Goal: Check status: Check status

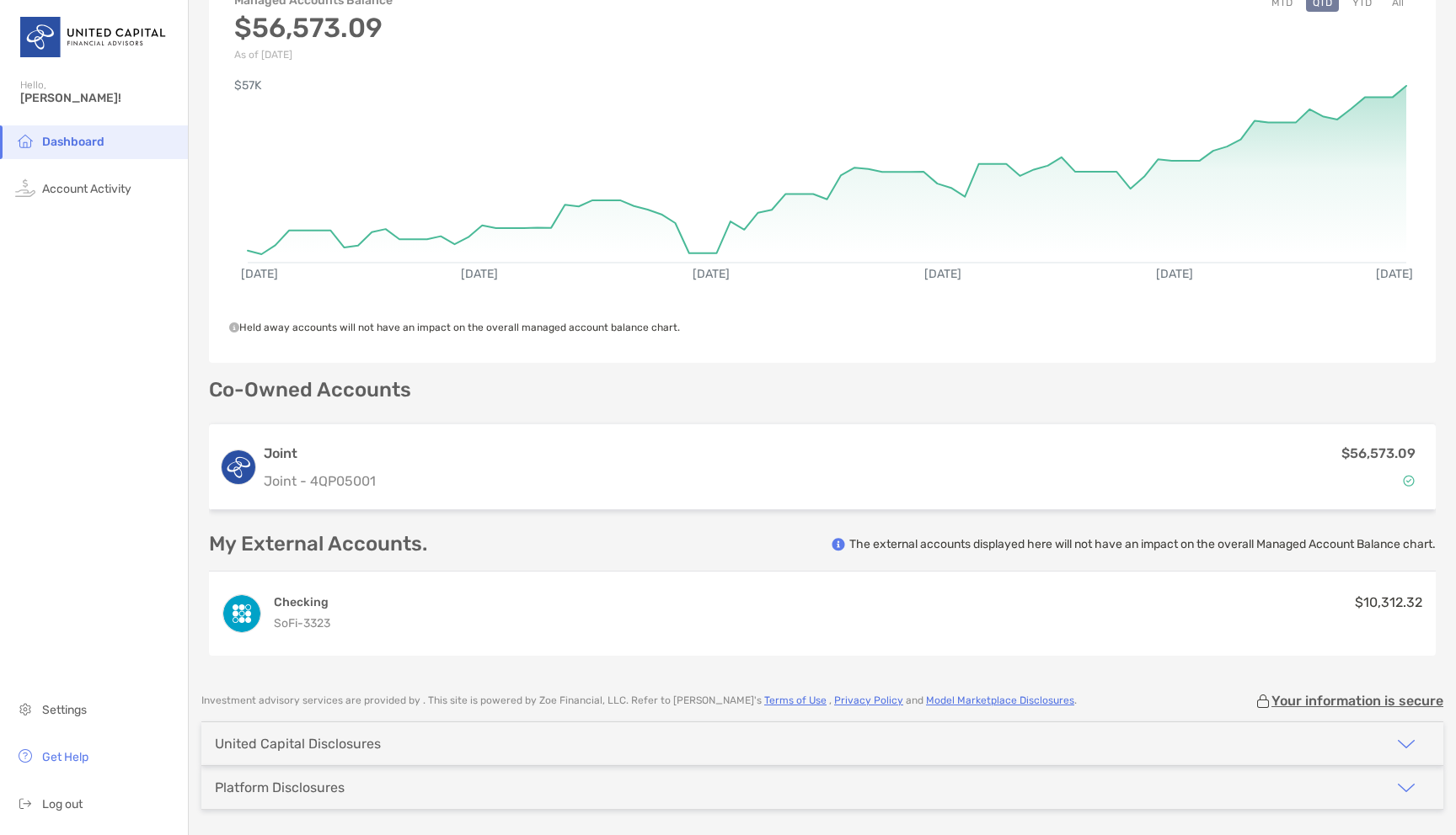
scroll to position [120, 0]
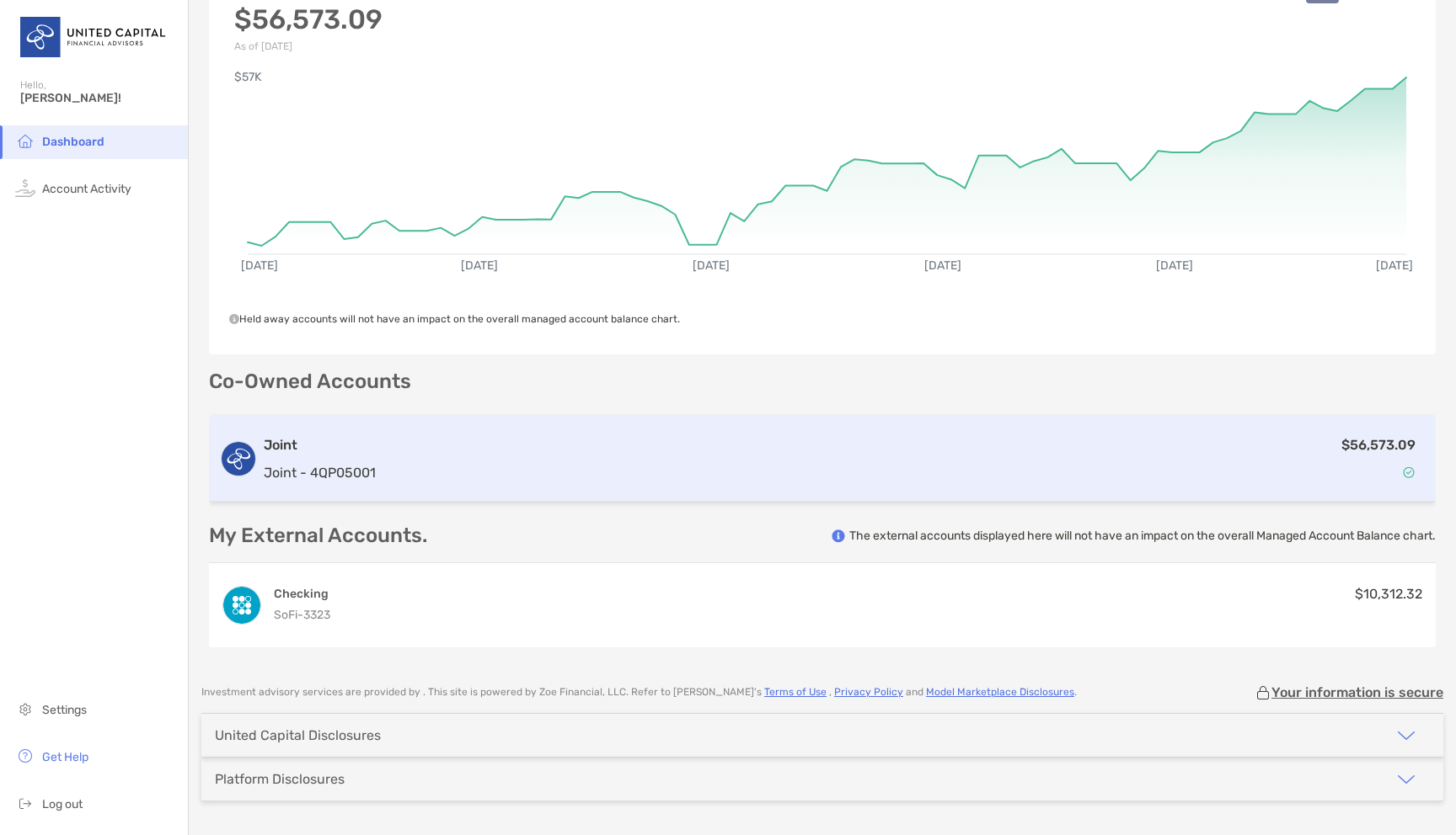
click at [551, 458] on div "$56,573.09" at bounding box center [904, 459] width 1043 height 49
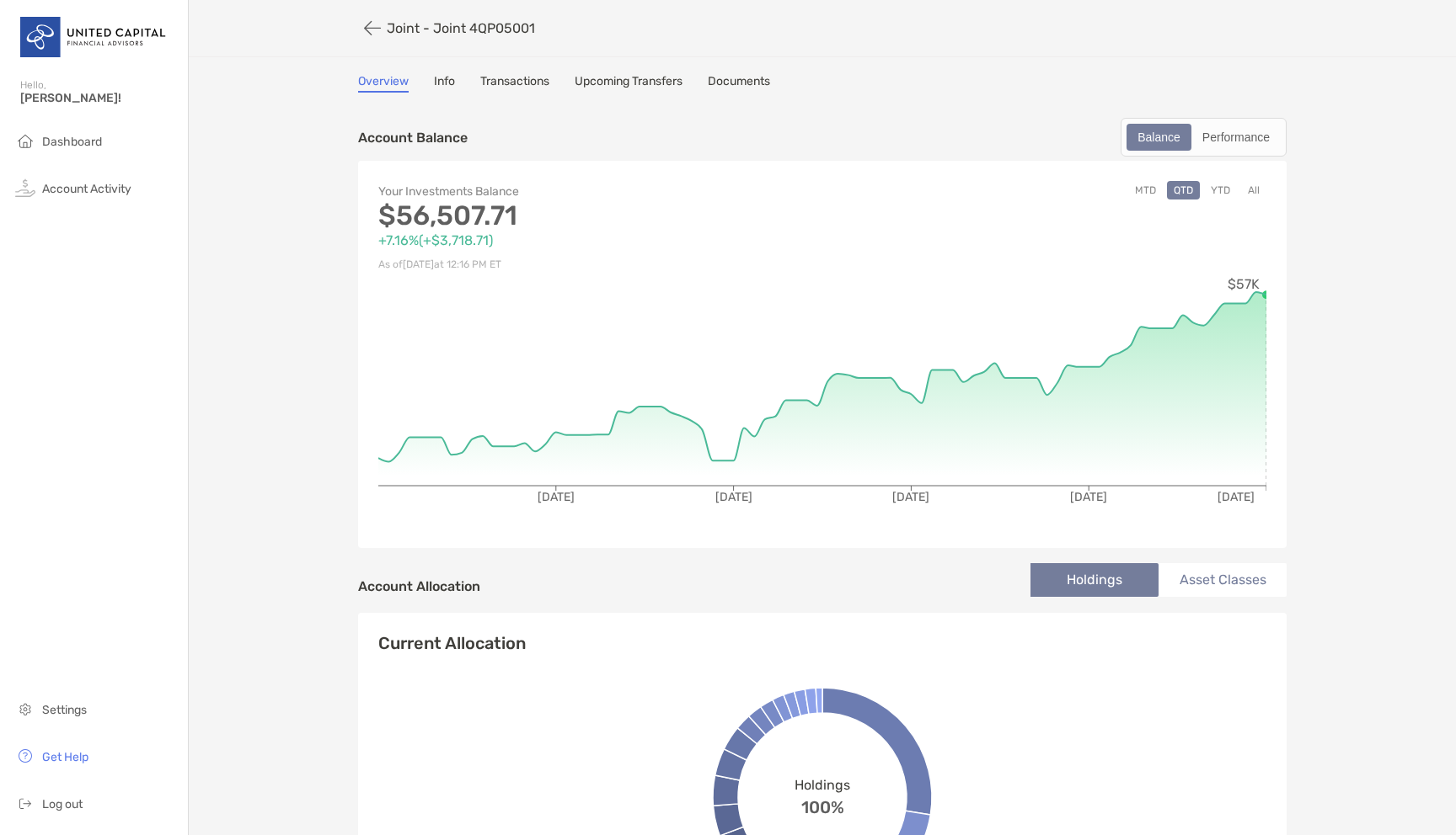
click at [508, 80] on link "Transactions" at bounding box center [514, 84] width 69 height 19
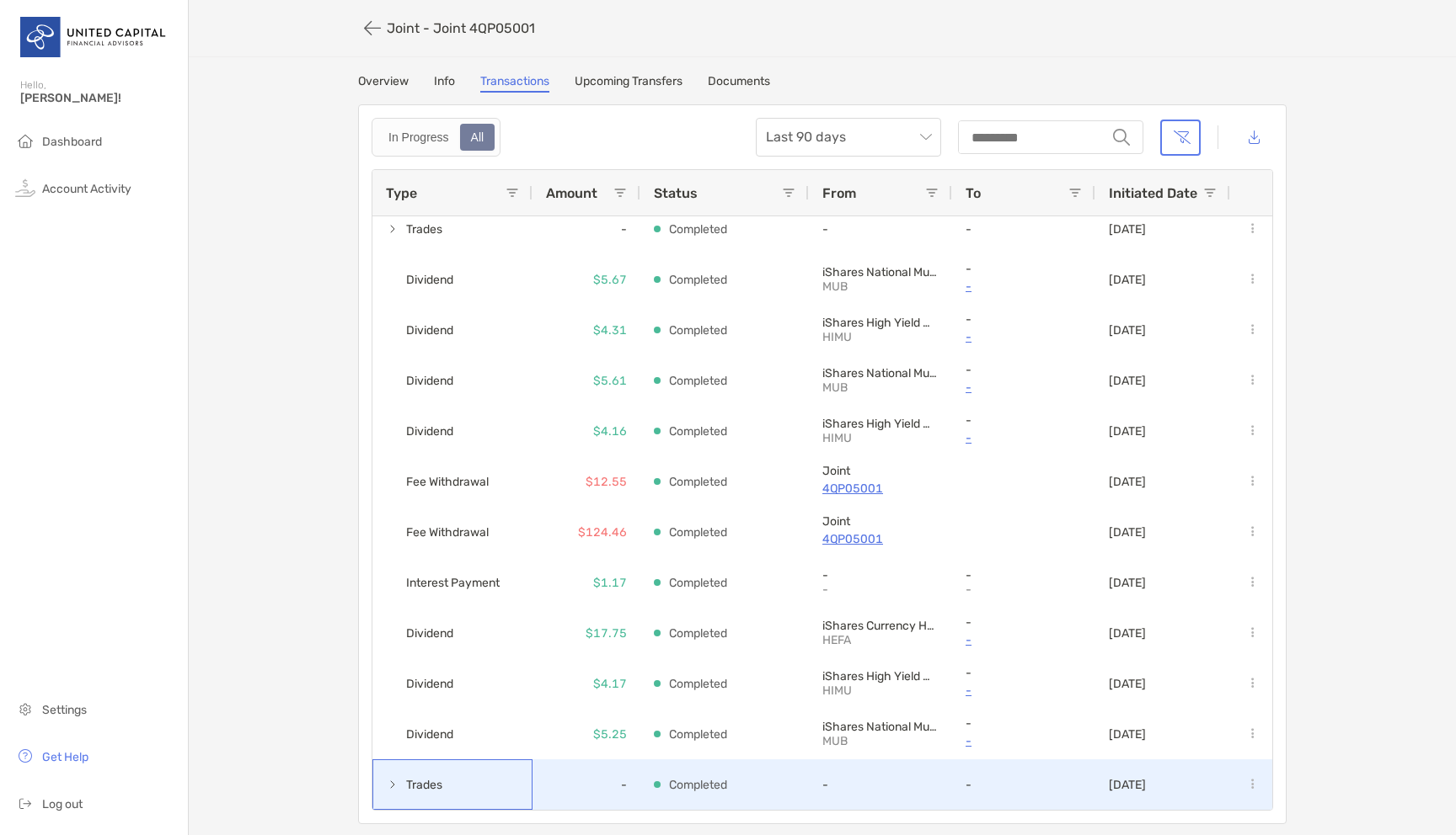
click at [389, 789] on span at bounding box center [393, 785] width 14 height 14
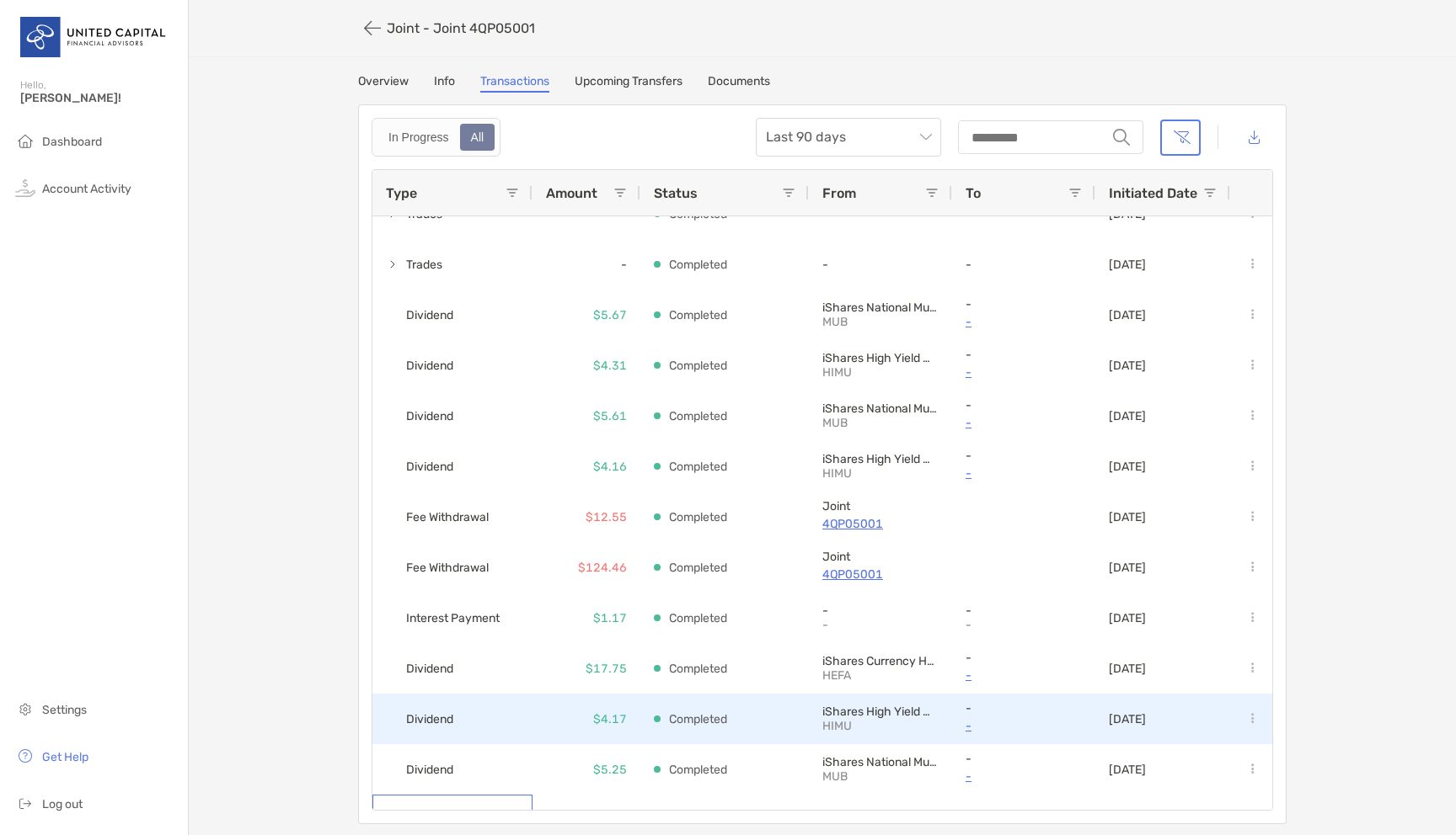
scroll to position [532, 0]
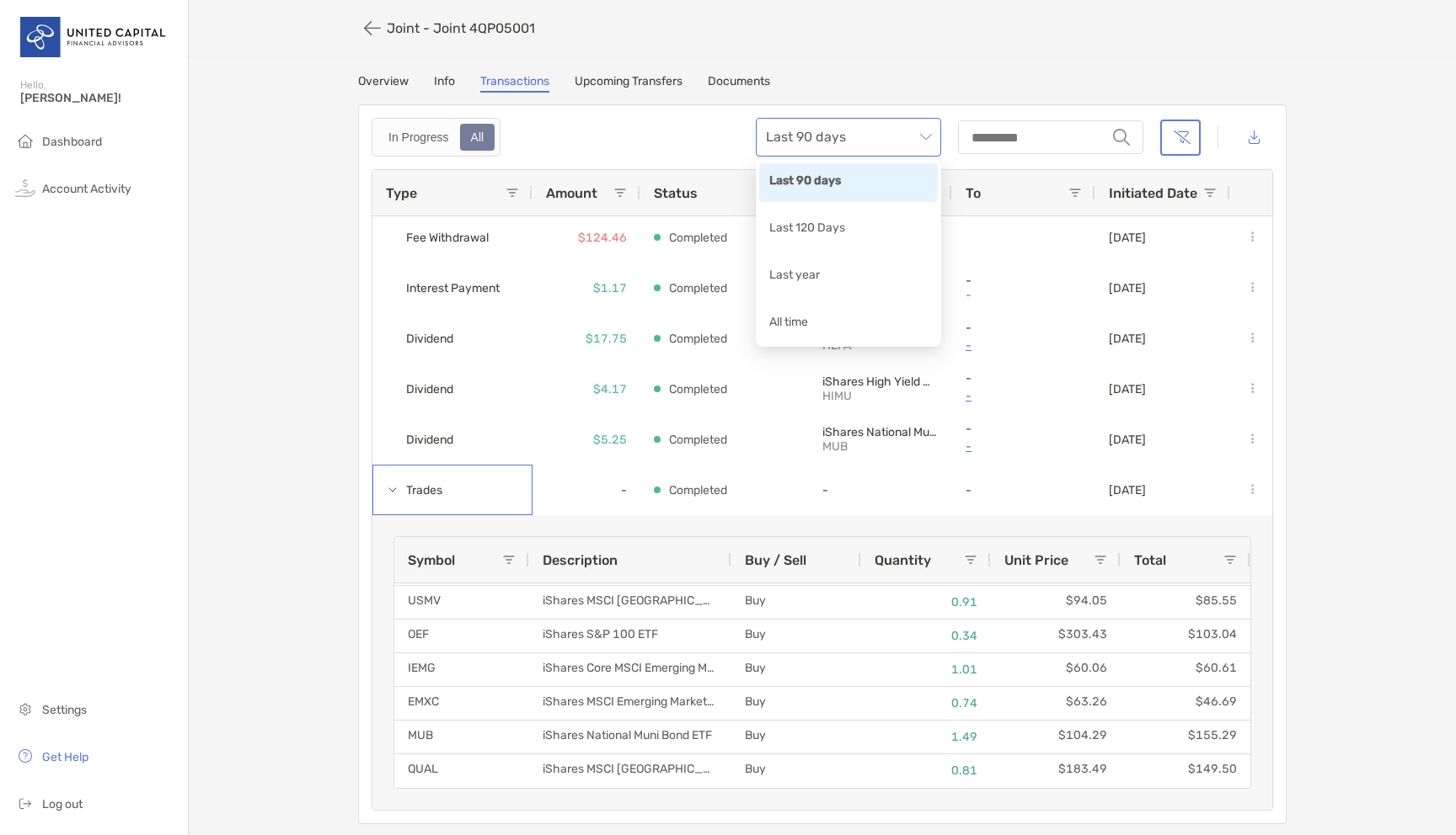
click at [919, 144] on span "Last 90 days" at bounding box center [848, 137] width 165 height 37
click at [823, 318] on div "All time" at bounding box center [848, 323] width 158 height 21
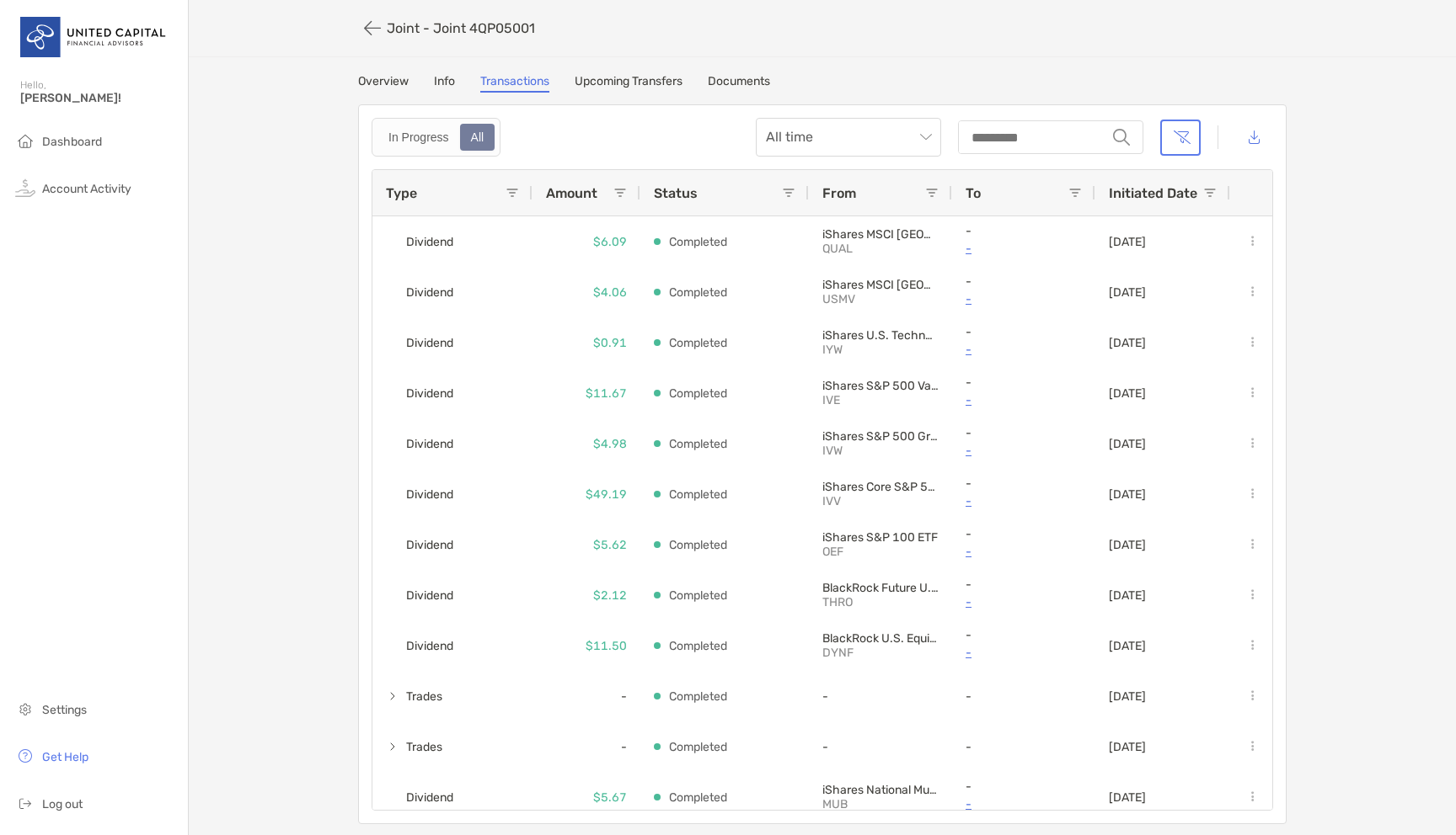
click at [388, 89] on link "Overview" at bounding box center [383, 84] width 51 height 19
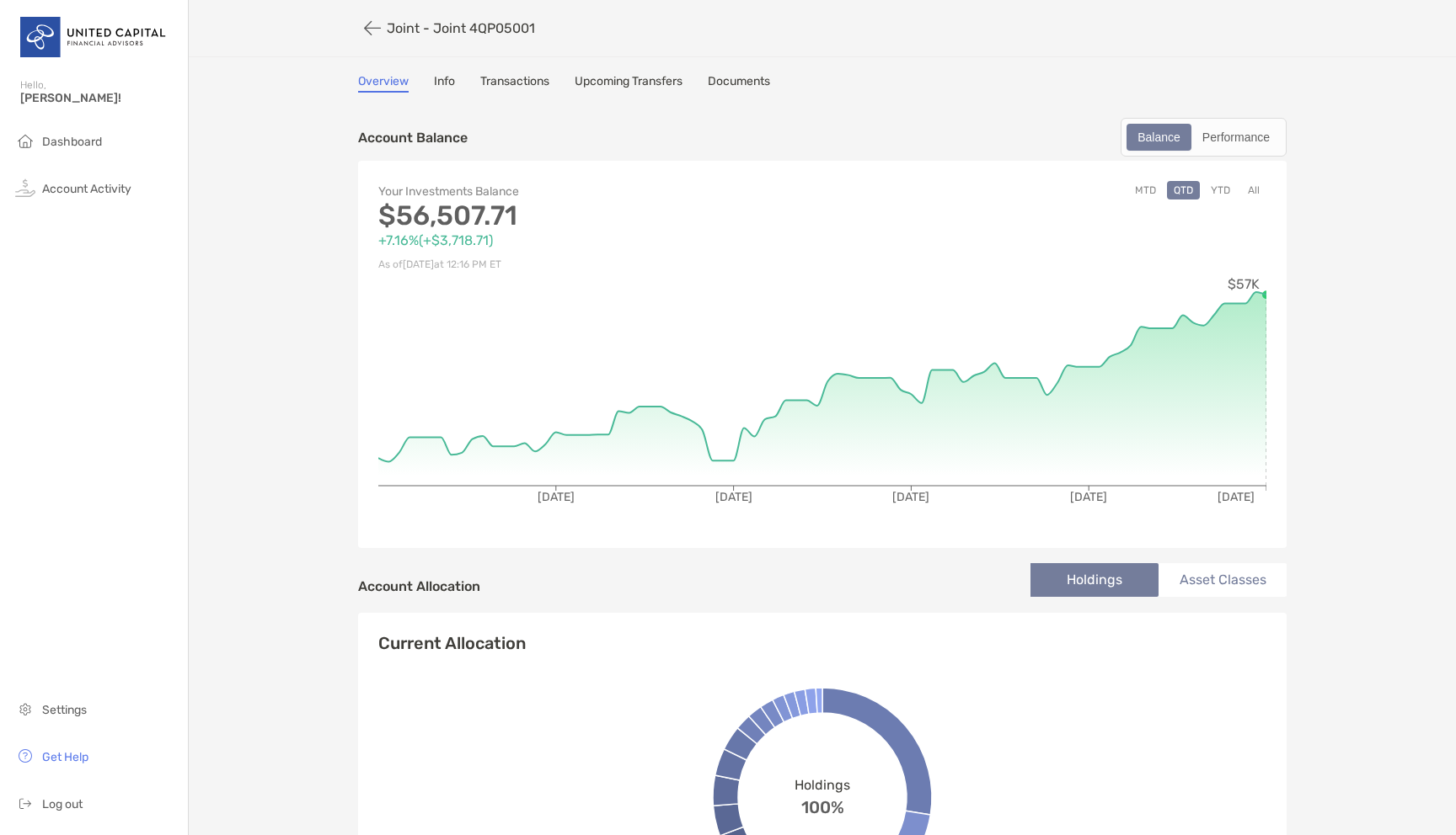
click at [1214, 183] on button "YTD" at bounding box center [1220, 191] width 33 height 19
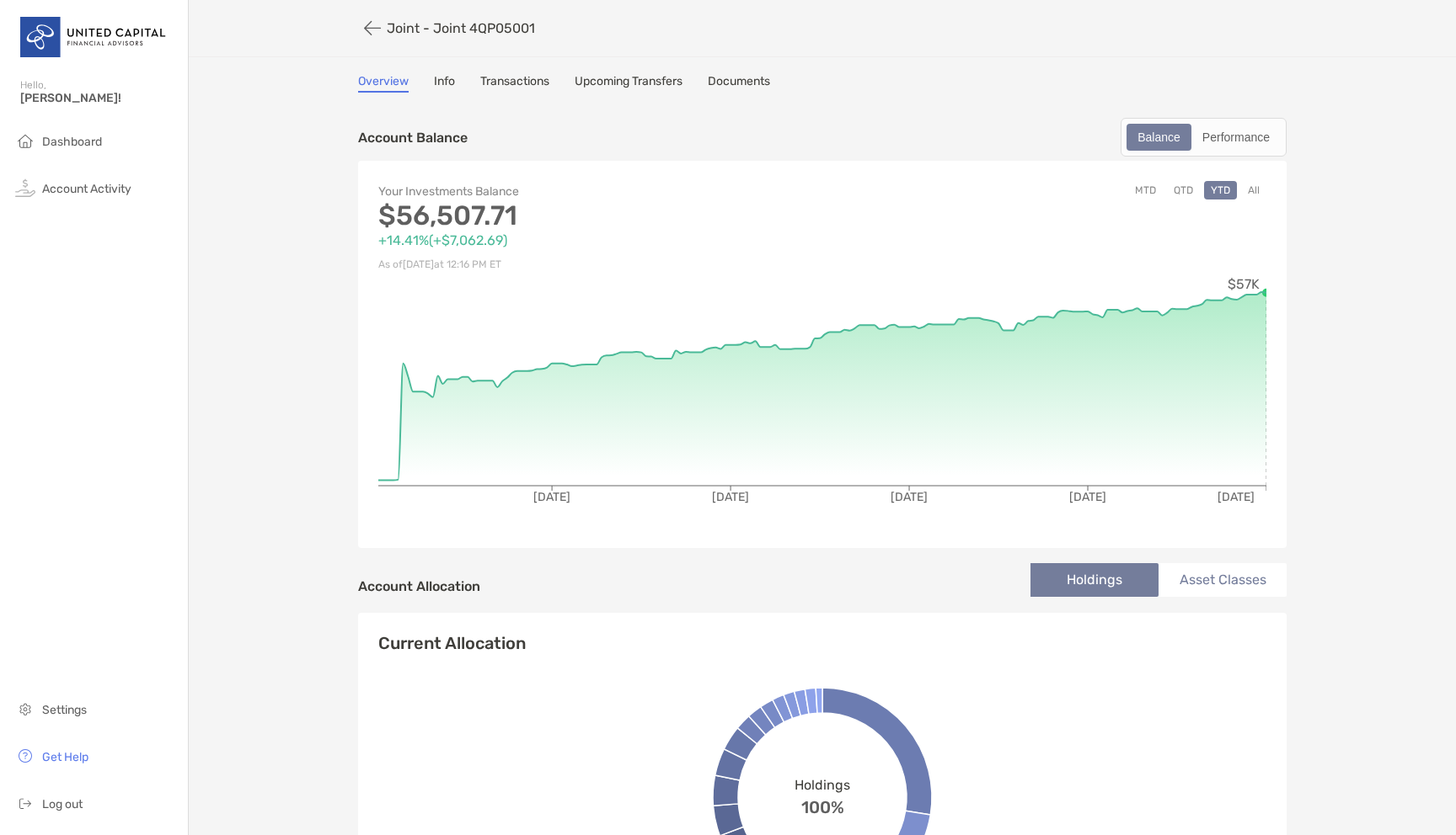
click at [521, 83] on link "Transactions" at bounding box center [514, 84] width 69 height 19
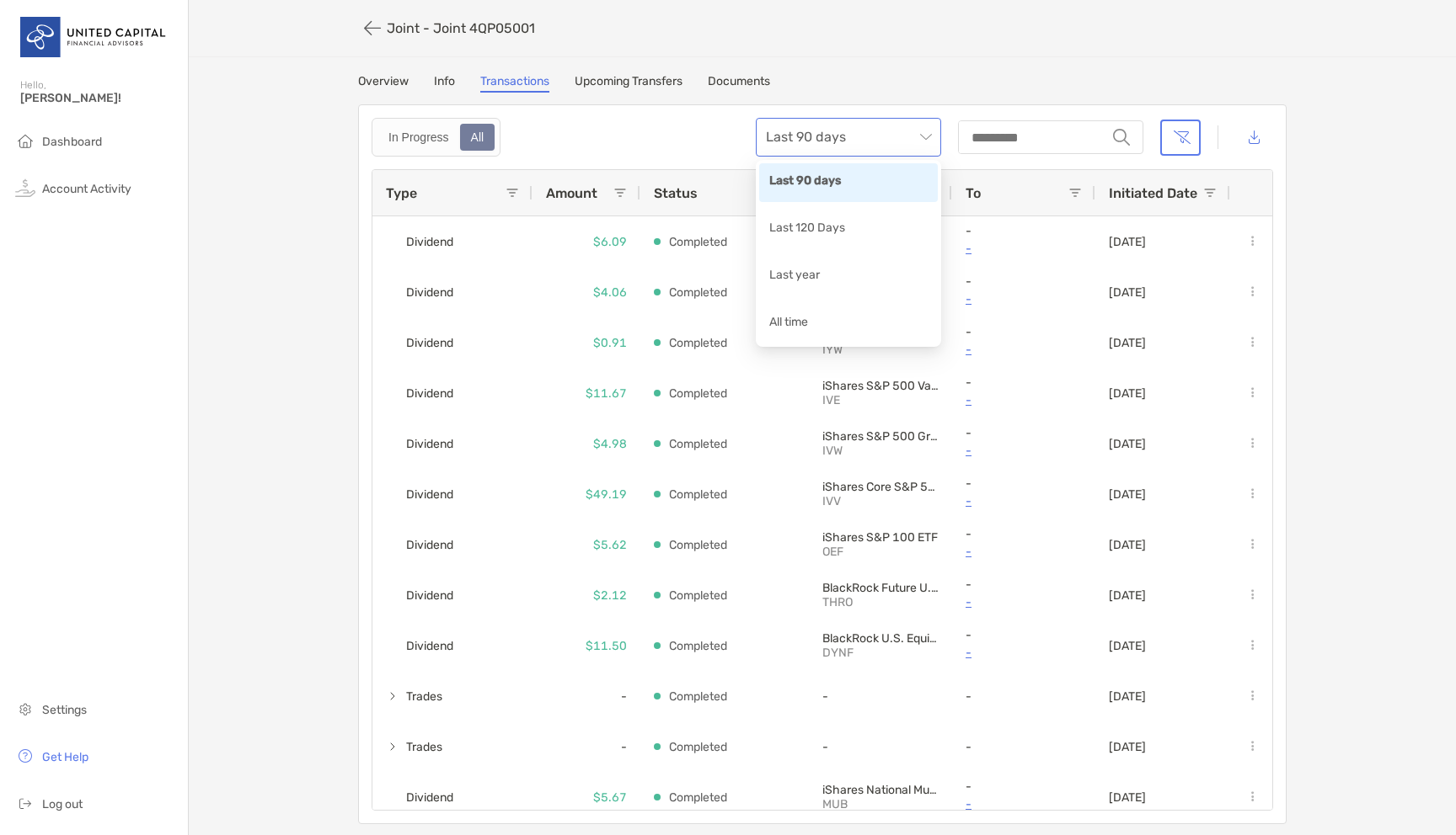
click at [867, 145] on span "Last 90 days" at bounding box center [848, 137] width 165 height 37
click at [821, 324] on div "All time" at bounding box center [848, 323] width 158 height 21
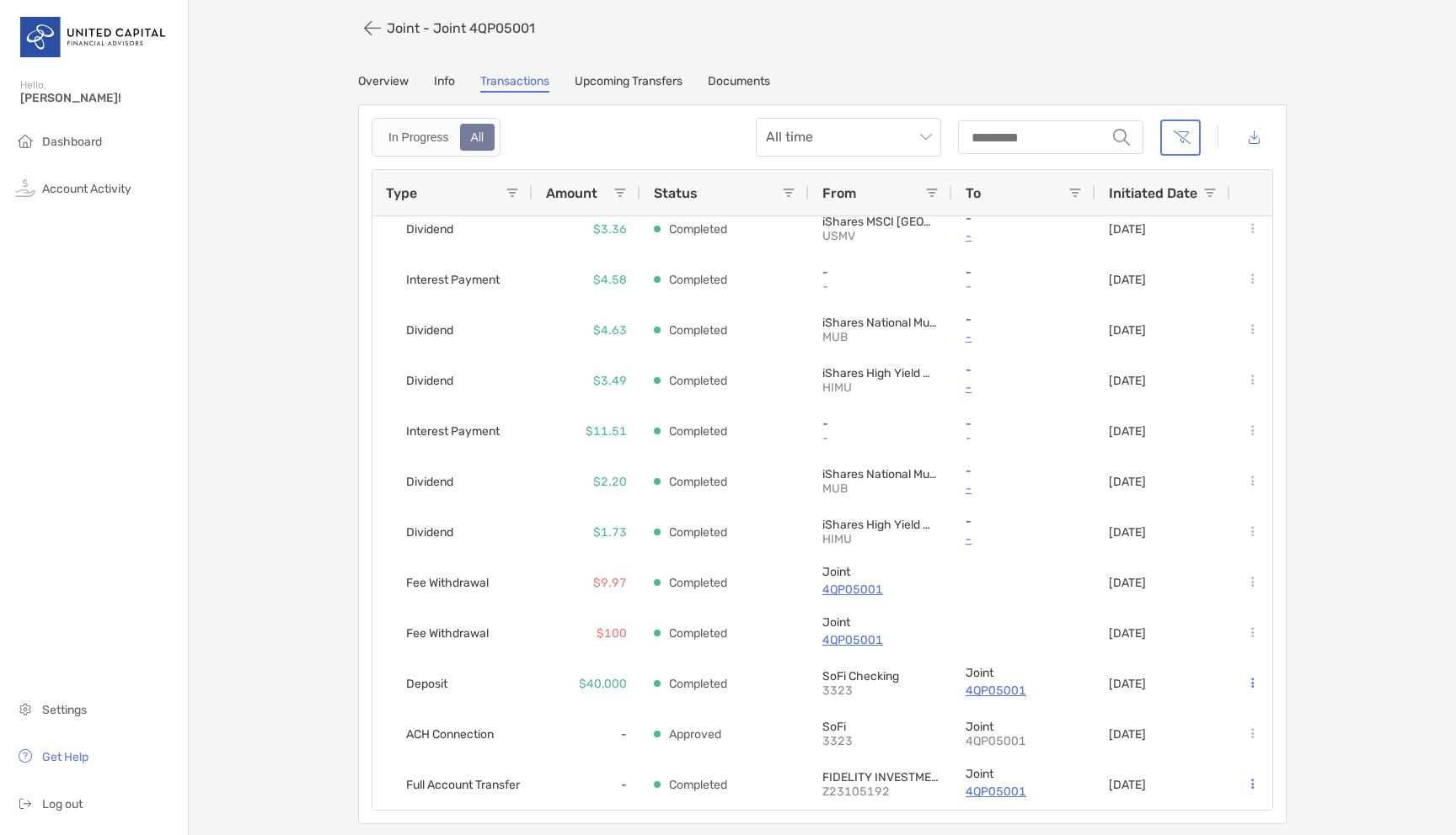
click at [390, 81] on link "Overview" at bounding box center [383, 84] width 51 height 19
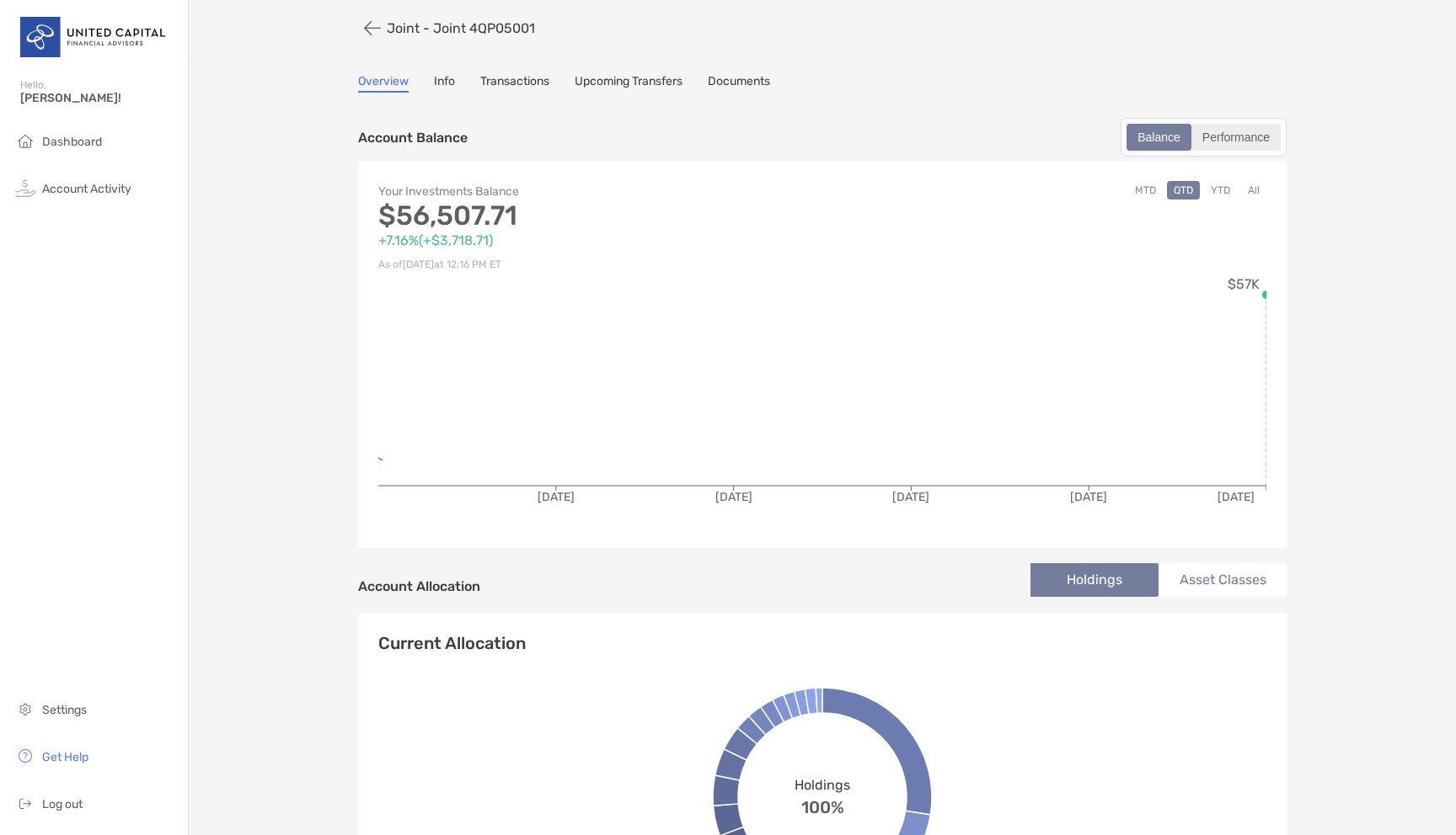
click at [1220, 130] on div "Performance" at bounding box center [1236, 138] width 86 height 24
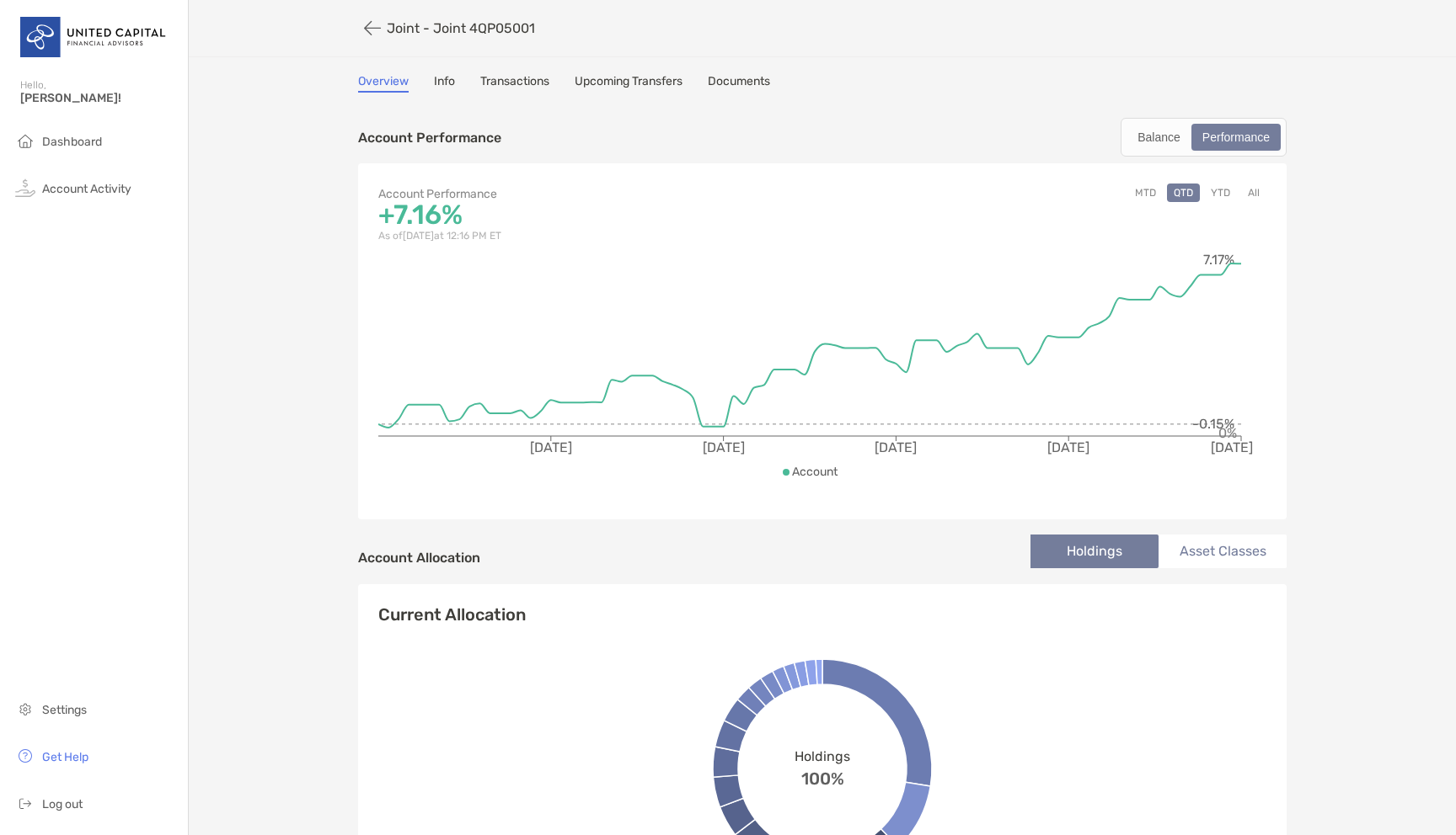
click at [1231, 192] on button "YTD" at bounding box center [1220, 193] width 33 height 19
